Goal: Task Accomplishment & Management: Use online tool/utility

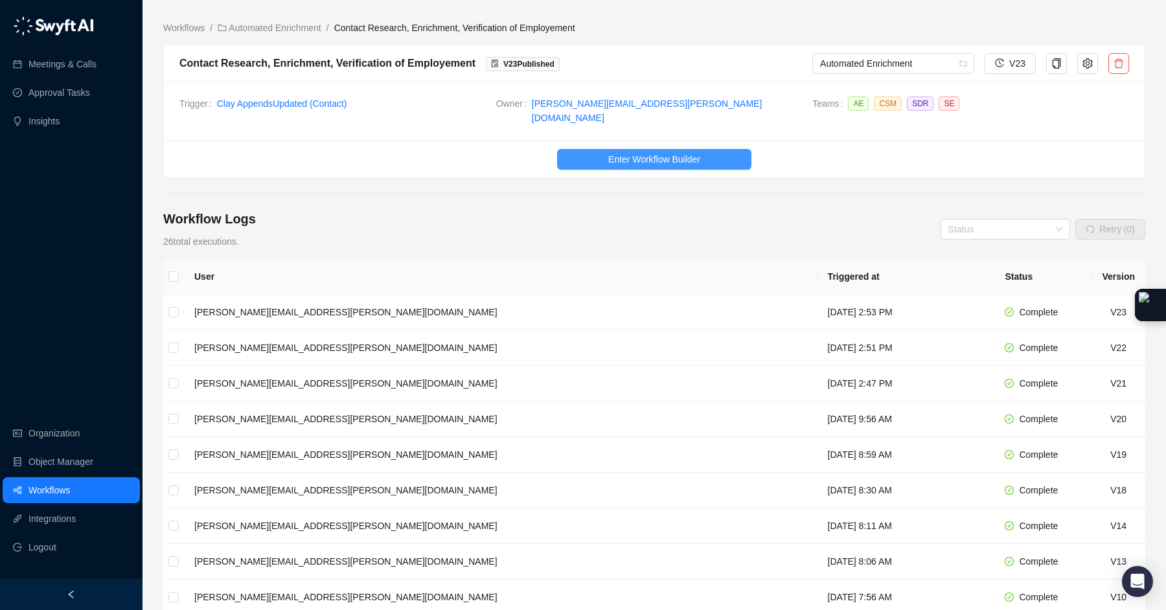
click at [682, 149] on button "Enter Workflow Builder" at bounding box center [654, 159] width 194 height 21
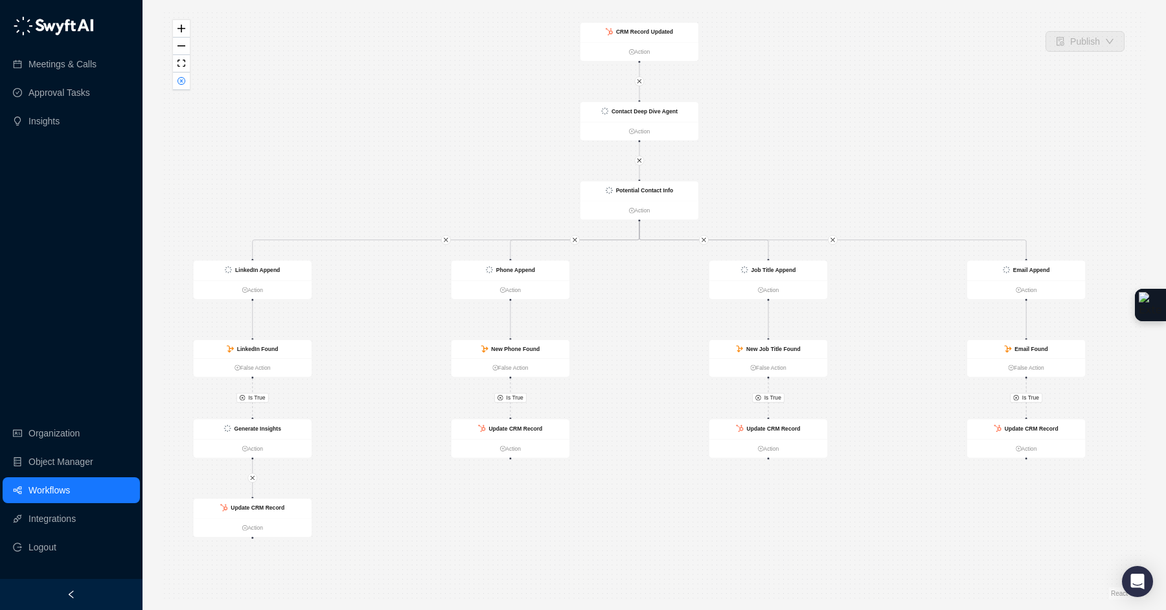
drag, startPoint x: 851, startPoint y: 196, endPoint x: 836, endPoint y: 170, distance: 30.2
click at [837, 170] on div "Is True Is True Is True Is True Generate Insights Action Contact Deep Dive Agen…" at bounding box center [654, 305] width 982 height 590
